Goal: Transaction & Acquisition: Purchase product/service

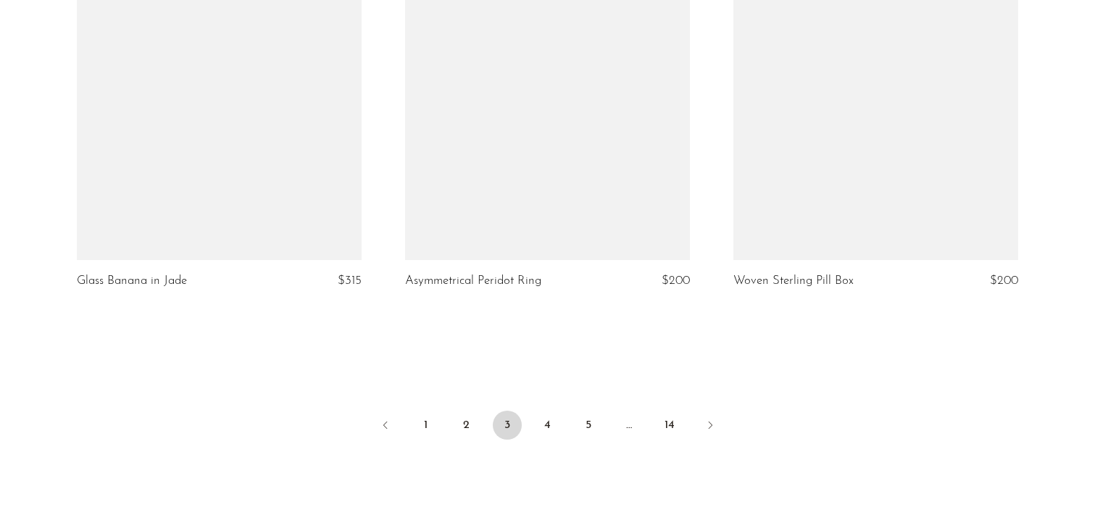
scroll to position [5406, 0]
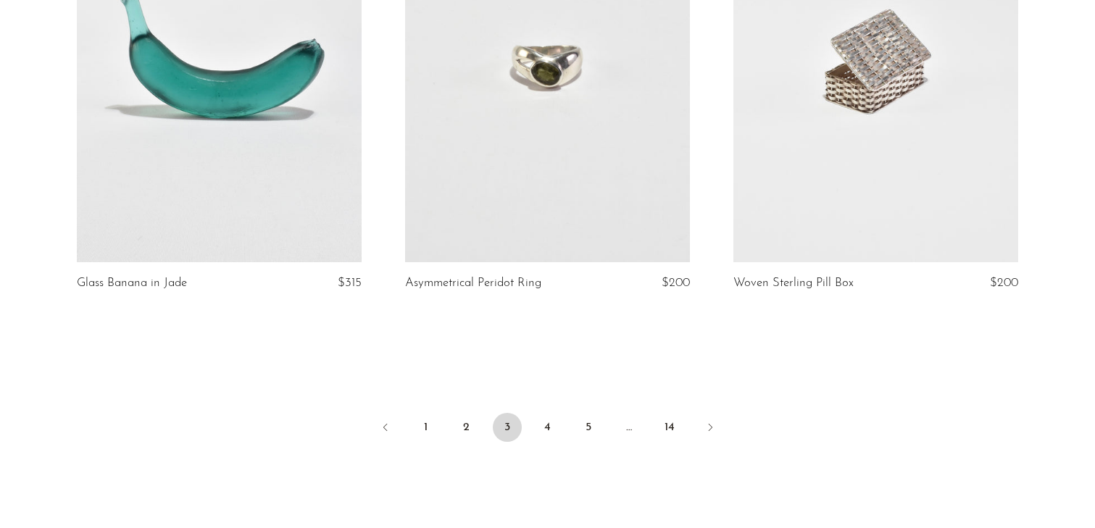
click at [594, 236] on link at bounding box center [547, 62] width 285 height 399
click at [543, 434] on link "4" at bounding box center [548, 427] width 29 height 29
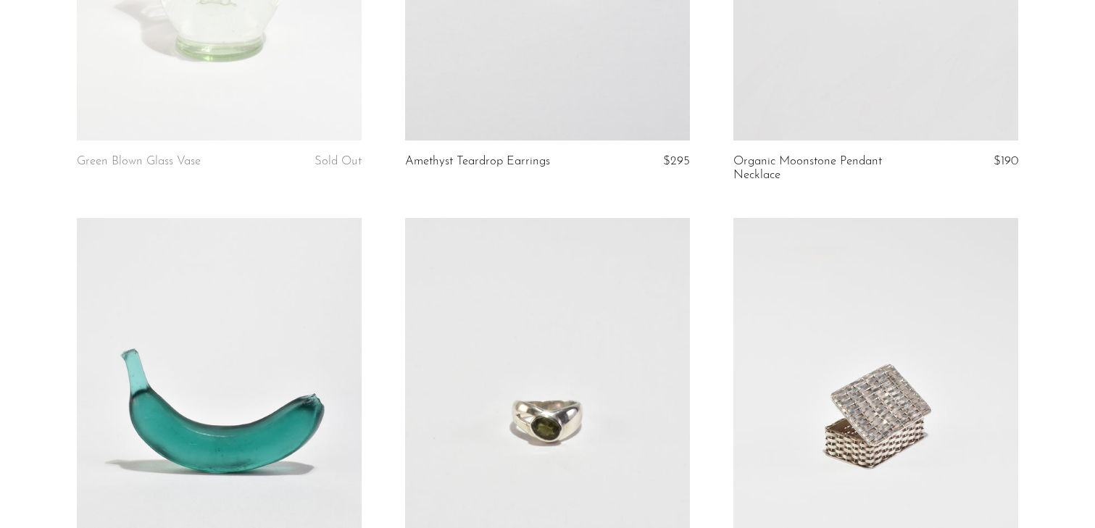
scroll to position [5060, 0]
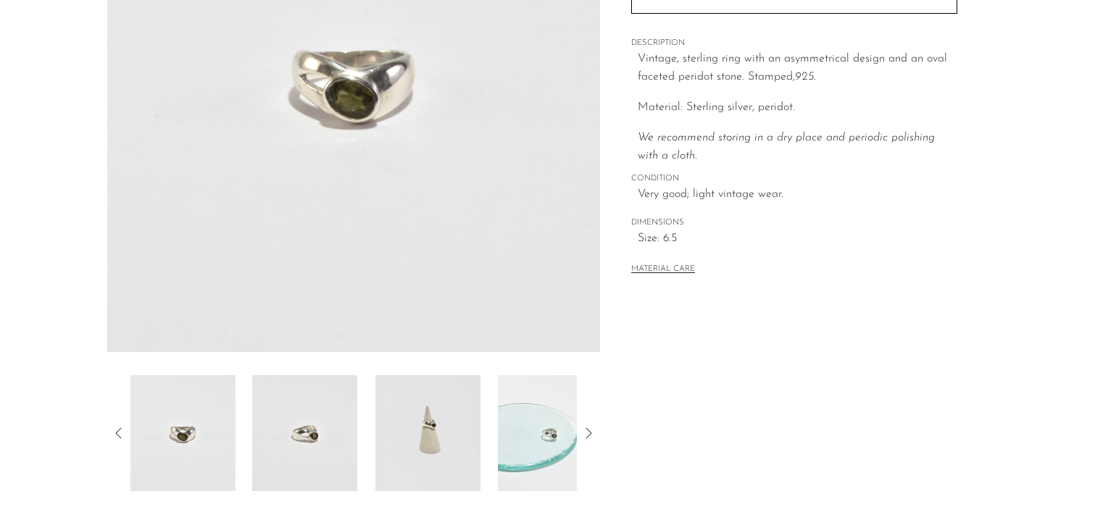
scroll to position [272, 0]
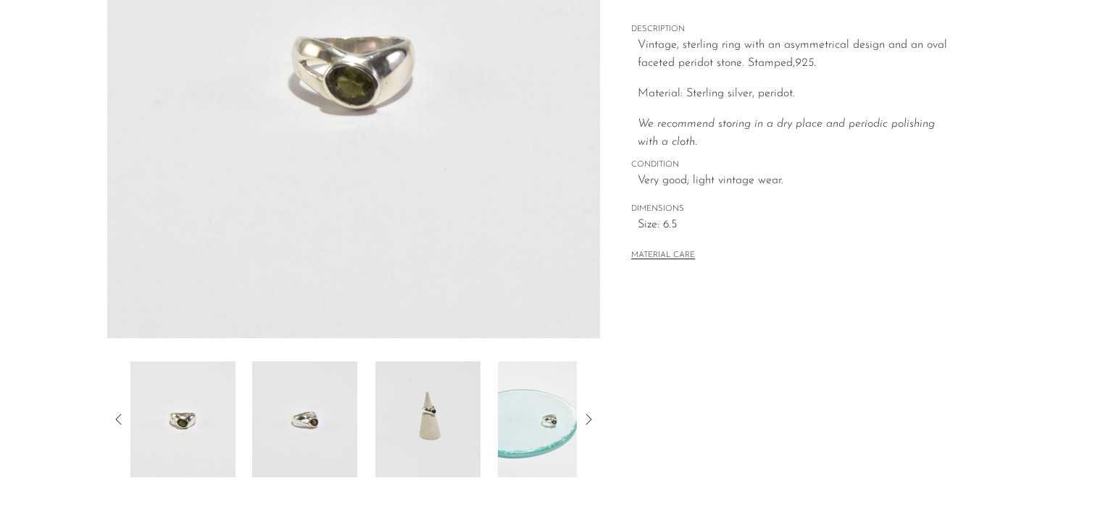
click at [593, 420] on icon at bounding box center [588, 419] width 17 height 17
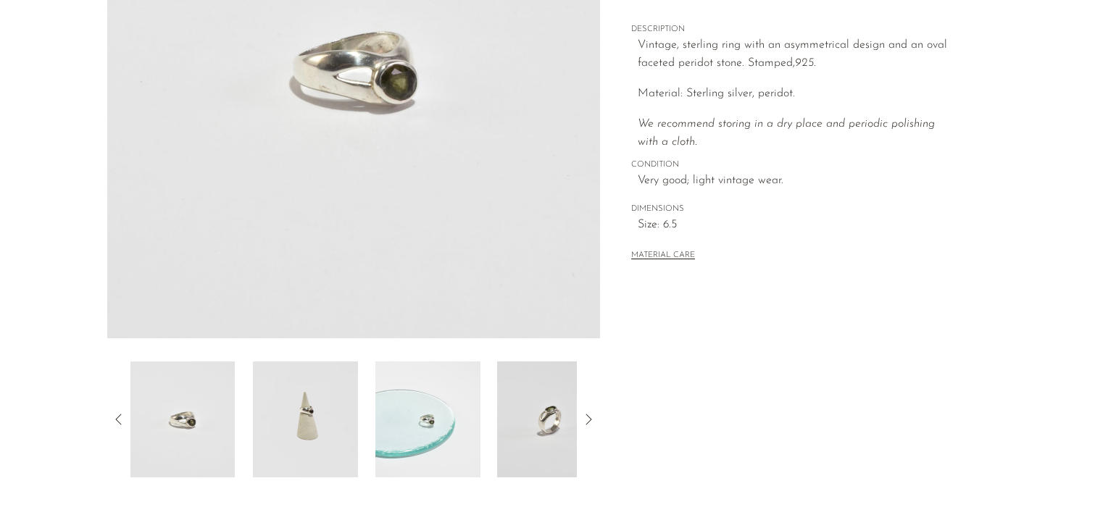
click at [593, 420] on icon at bounding box center [588, 419] width 17 height 17
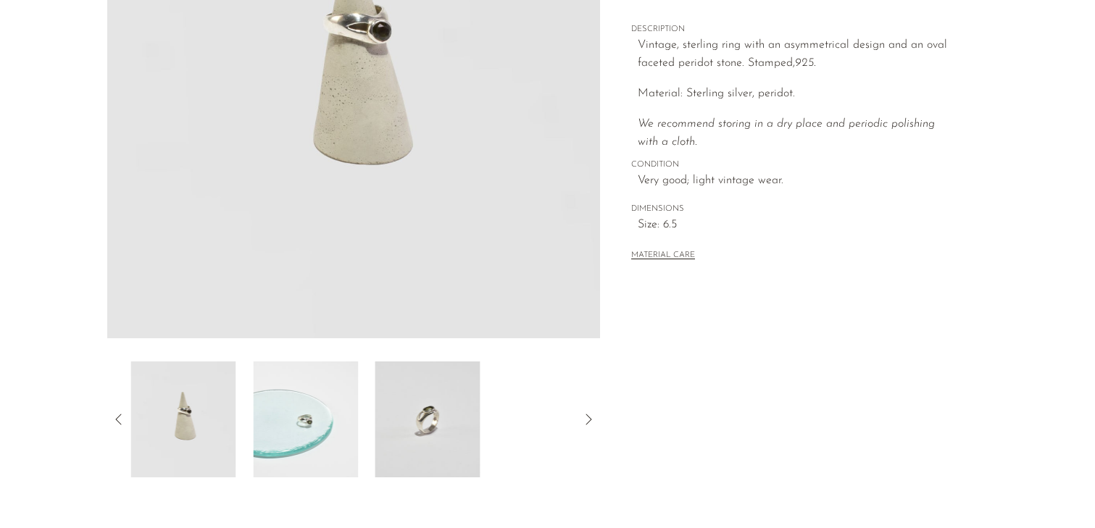
click at [593, 420] on icon at bounding box center [588, 419] width 17 height 17
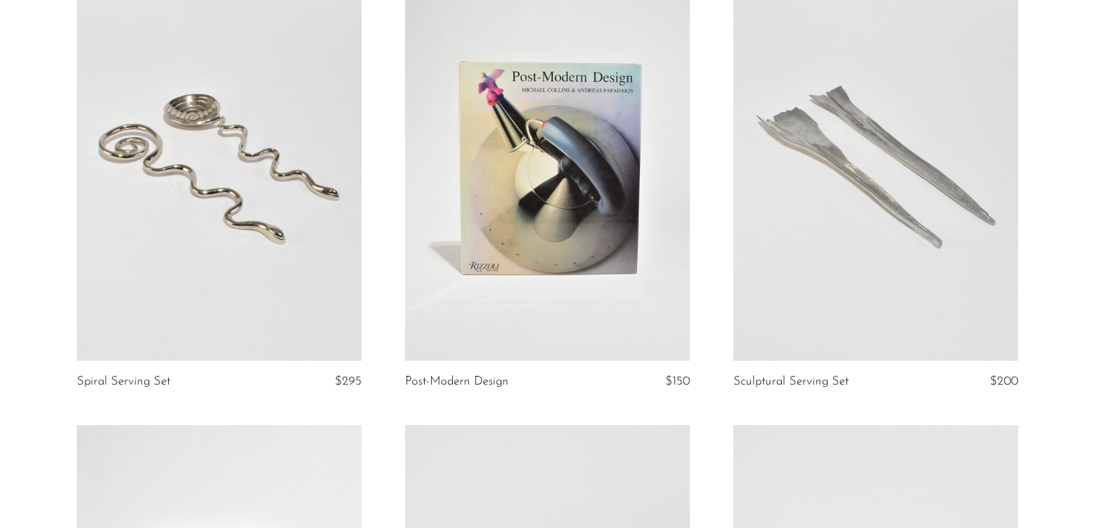
scroll to position [634, 0]
